Goal: Task Accomplishment & Management: Use online tool/utility

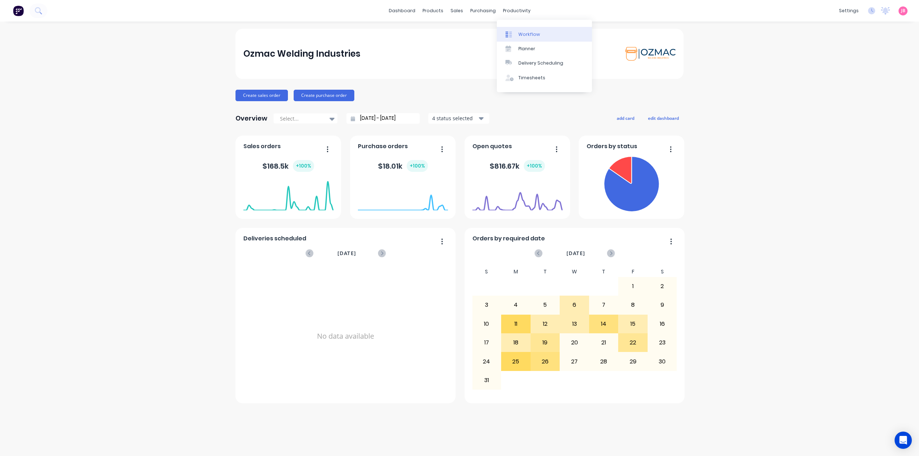
click at [459, 33] on div "Workflow" at bounding box center [530, 34] width 22 height 6
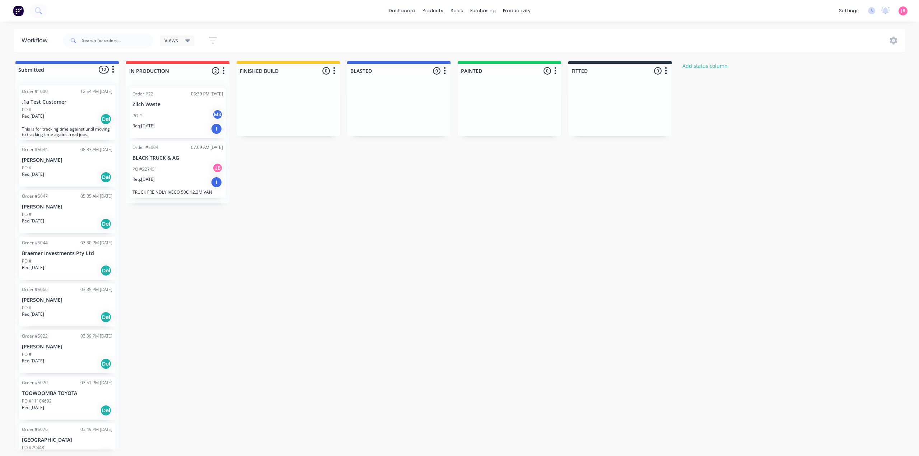
click at [373, 256] on div "Submitted 12 Status colour #4169E1 hex #4169E1 Save Cancel Summaries Total orde…" at bounding box center [437, 255] width 885 height 389
click at [459, 197] on div "Submitted 12 Status colour #4169E1 hex #4169E1 Save Cancel Summaries Total orde…" at bounding box center [437, 255] width 885 height 389
click at [459, 341] on div "Submitted 12 Status colour #4169E1 hex #4169E1 Save Cancel Summaries Total orde…" at bounding box center [437, 255] width 885 height 389
click at [334, 274] on div "Submitted 12 Status colour #4169E1 hex #4169E1 Save Cancel Summaries Total orde…" at bounding box center [437, 255] width 885 height 389
click at [174, 111] on div "PO # MS" at bounding box center [177, 116] width 90 height 14
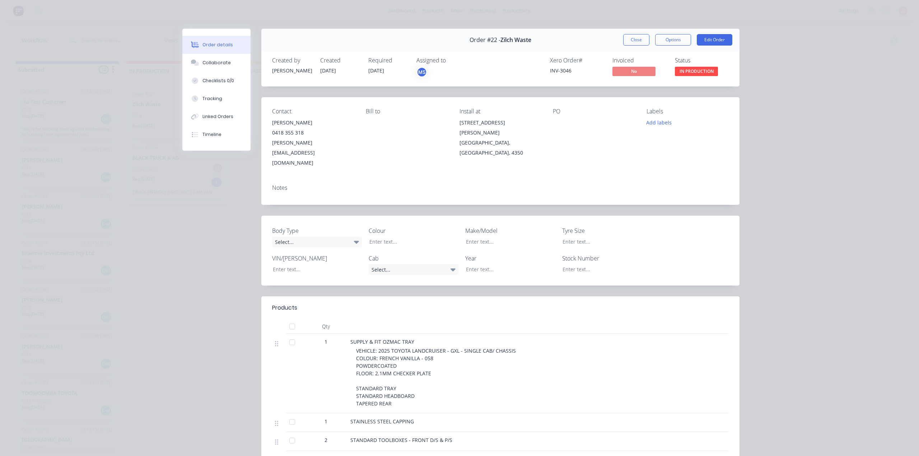
click at [395, 143] on div "Bill to" at bounding box center [407, 138] width 82 height 60
click at [219, 79] on div "Checklists 0/0" at bounding box center [219, 81] width 32 height 6
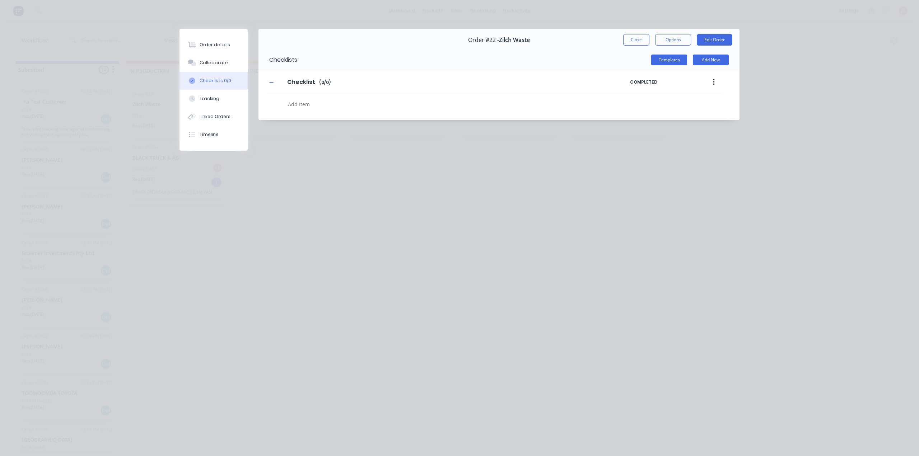
click at [459, 82] on button "button" at bounding box center [714, 82] width 17 height 13
click at [389, 104] on textarea at bounding box center [430, 104] width 290 height 10
type textarea "x"
click at [459, 81] on button "button" at bounding box center [714, 82] width 17 height 13
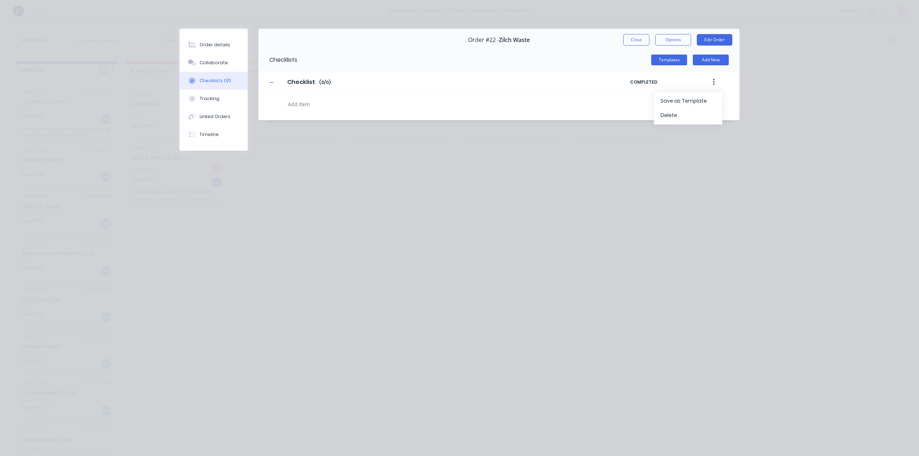
click at [459, 81] on button "button" at bounding box center [714, 82] width 17 height 13
click at [459, 42] on button "Close" at bounding box center [636, 39] width 26 height 11
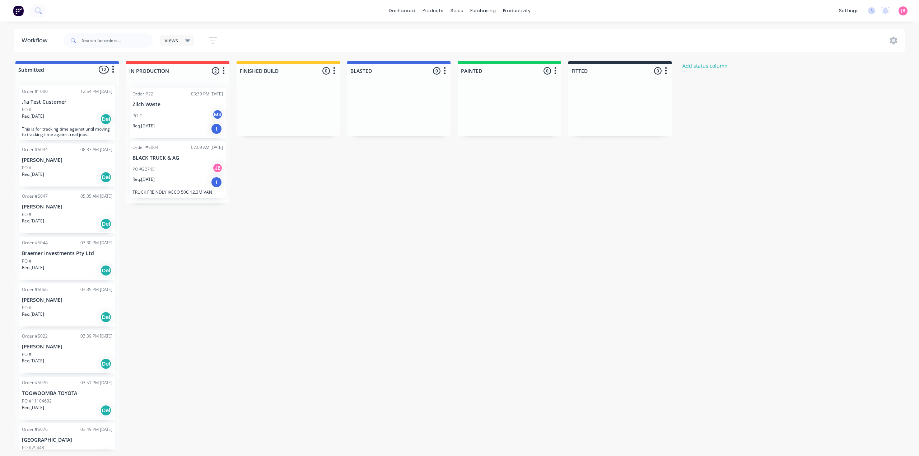
click at [220, 234] on div "Submitted 12 Status colour #4169E1 hex #4169E1 Save Cancel Summaries Total orde…" at bounding box center [437, 255] width 885 height 389
click at [155, 171] on p "PO #227451" at bounding box center [144, 169] width 25 height 6
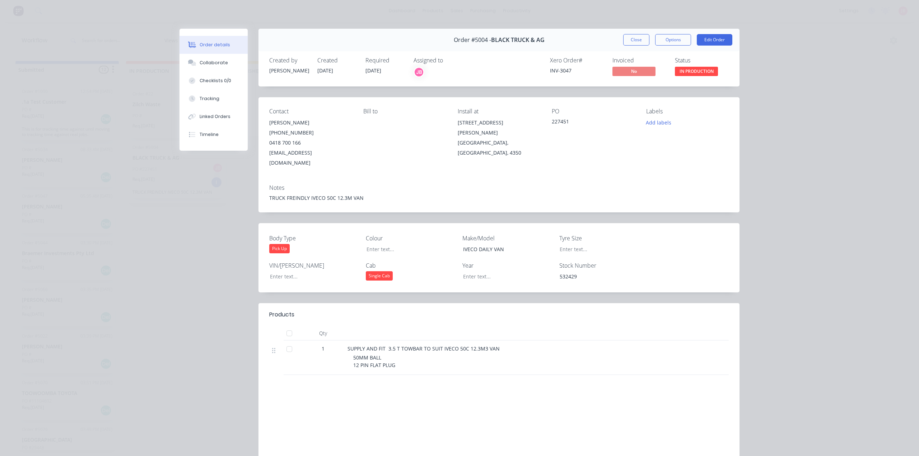
click at [197, 249] on div "Order #5004 - BLACK TRUCK & AG Close Options Edit Order Created by [PERSON_NAME…" at bounding box center [460, 258] width 560 height 459
drag, startPoint x: 185, startPoint y: 226, endPoint x: 294, endPoint y: 172, distance: 121.6
click at [185, 226] on div "Order #5004 - BLACK TRUCK & AG Close Options Edit Order Created by [PERSON_NAME…" at bounding box center [460, 258] width 560 height 459
click at [459, 41] on button "Close" at bounding box center [636, 39] width 26 height 11
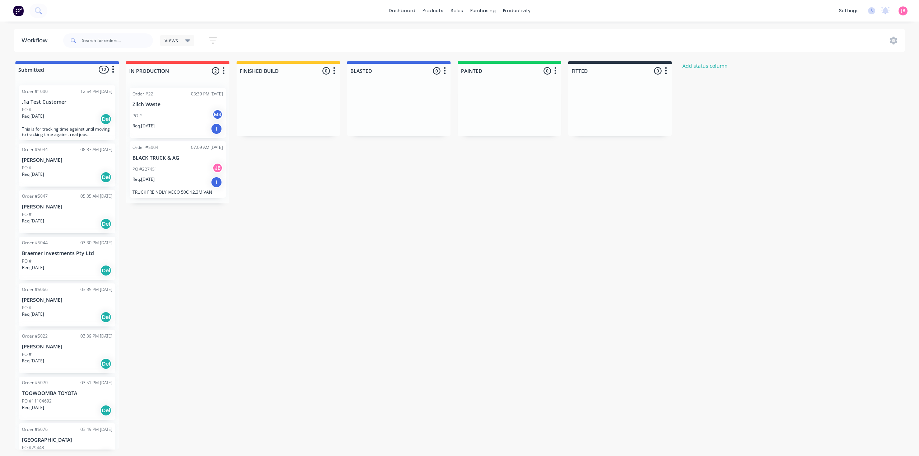
click at [54, 219] on div "Req. [DATE] Del" at bounding box center [67, 224] width 90 height 12
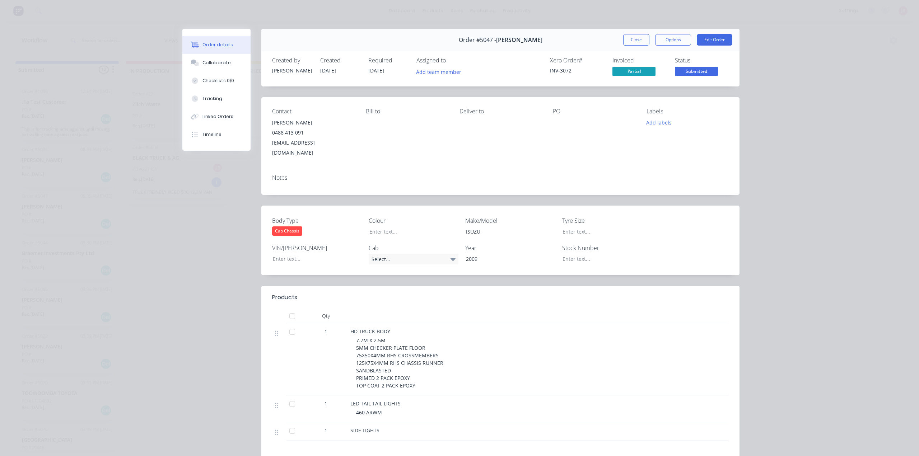
click at [206, 269] on div "Order #5047 - [PERSON_NAME] Close Options Edit Order Created by [PERSON_NAME] C…" at bounding box center [460, 291] width 557 height 525
click at [459, 39] on button "Close" at bounding box center [636, 39] width 26 height 11
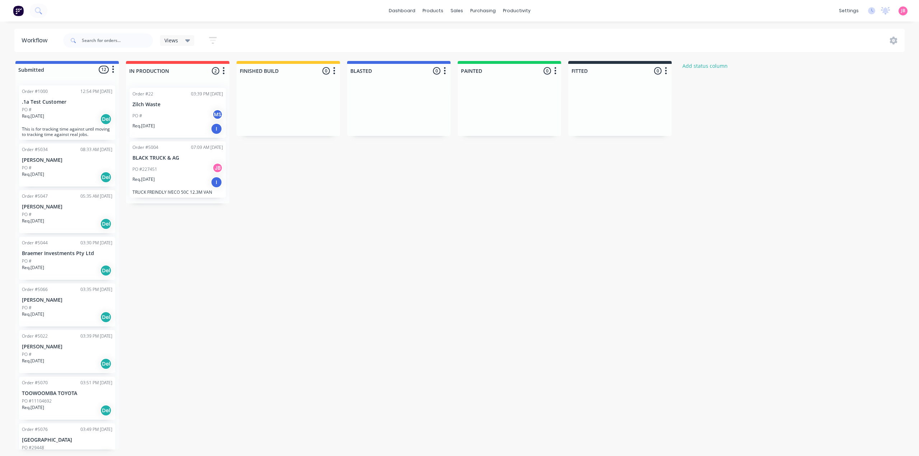
click at [172, 325] on div "Submitted 12 Status colour #4169E1 hex #4169E1 Save Cancel Summaries Total orde…" at bounding box center [437, 255] width 885 height 389
click at [255, 286] on div "Submitted 12 Status colour #4169E1 hex #4169E1 Save Cancel Summaries Total orde…" at bounding box center [437, 255] width 885 height 389
click at [334, 210] on div "Submitted 12 Status colour #4169E1 hex #4169E1 Save Cancel Summaries Total orde…" at bounding box center [437, 255] width 885 height 389
